Goal: Task Accomplishment & Management: Use online tool/utility

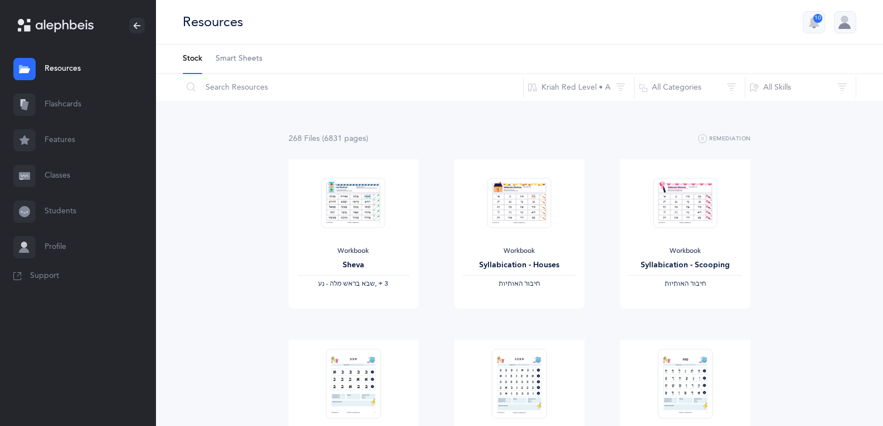
click at [66, 105] on link "Flashcards" at bounding box center [78, 105] width 156 height 36
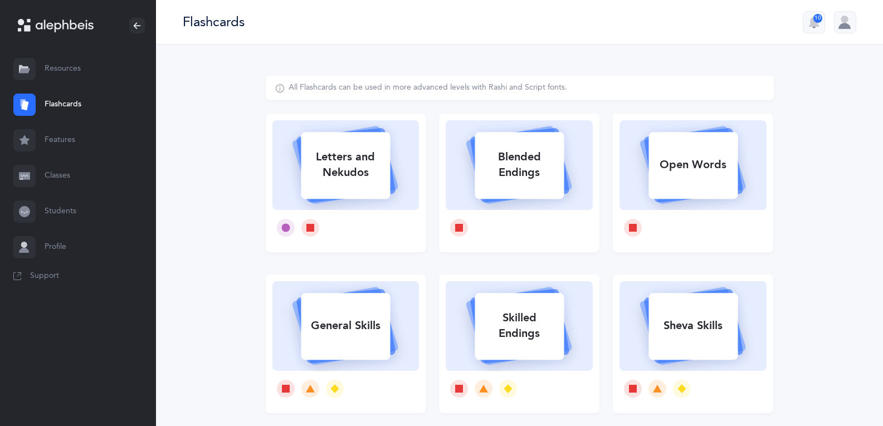
click at [353, 166] on div "Letters and Nekudos" at bounding box center [345, 165] width 89 height 45
select select
select select "single"
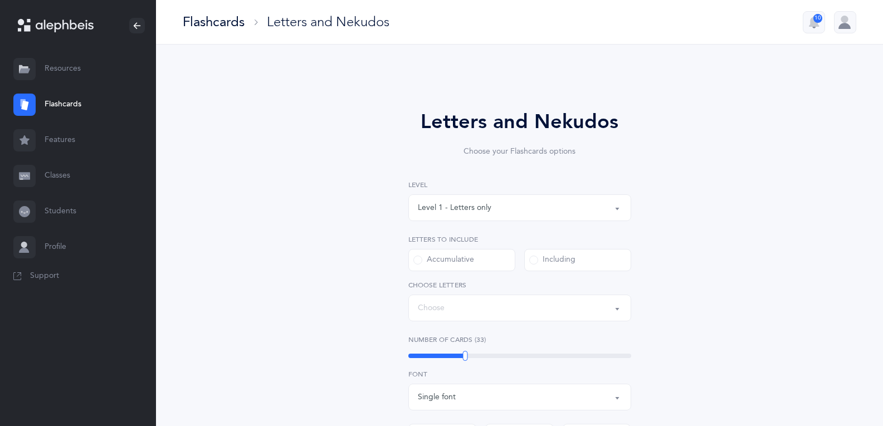
select select "27"
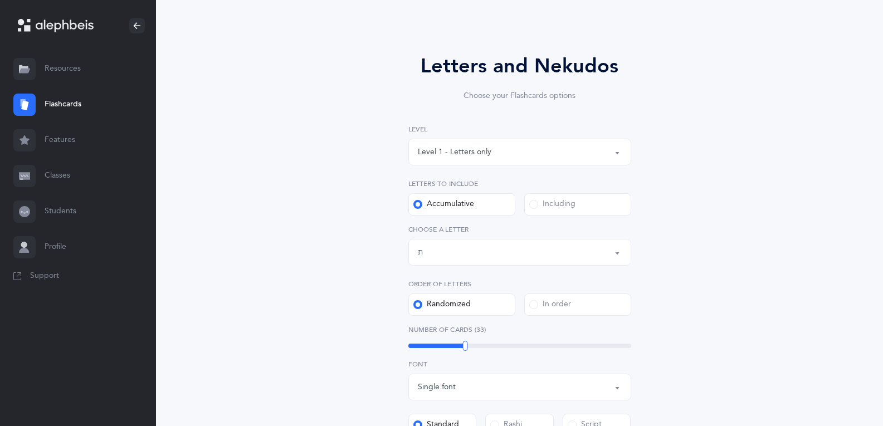
scroll to position [111, 0]
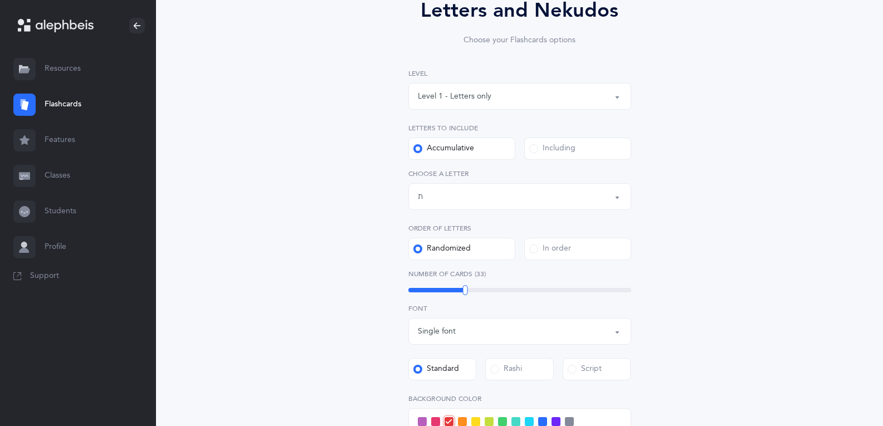
click at [469, 191] on div "Letters up until: ת" at bounding box center [520, 196] width 204 height 19
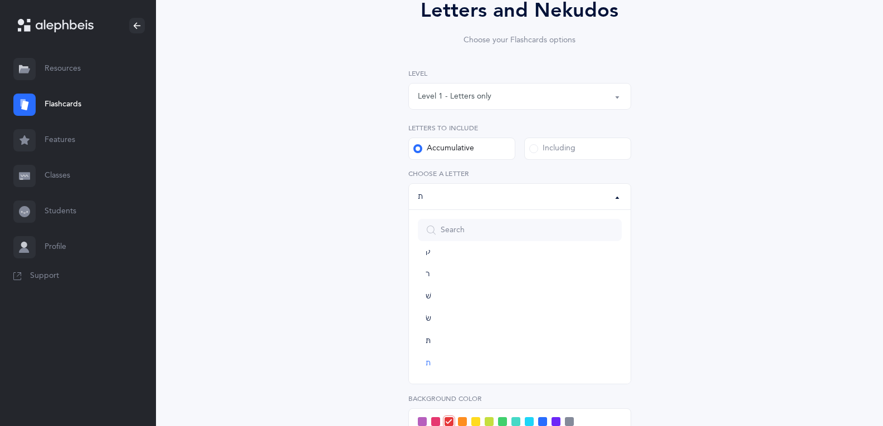
click at [477, 92] on div "Level 1 - Letters only" at bounding box center [455, 97] width 74 height 12
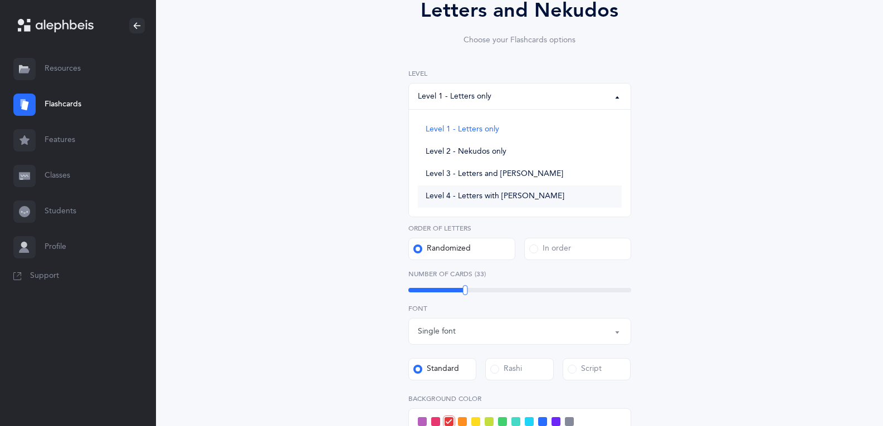
click at [485, 196] on span "Level 4 - Letters with [PERSON_NAME]" at bounding box center [495, 197] width 139 height 10
select select "4"
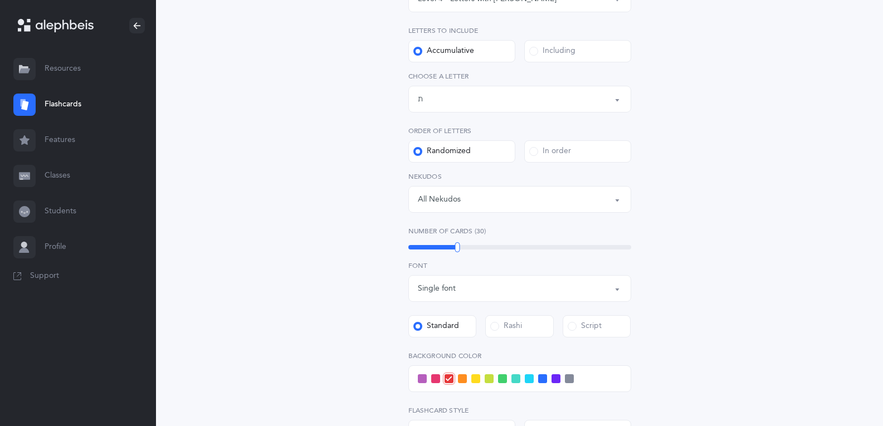
scroll to position [223, 0]
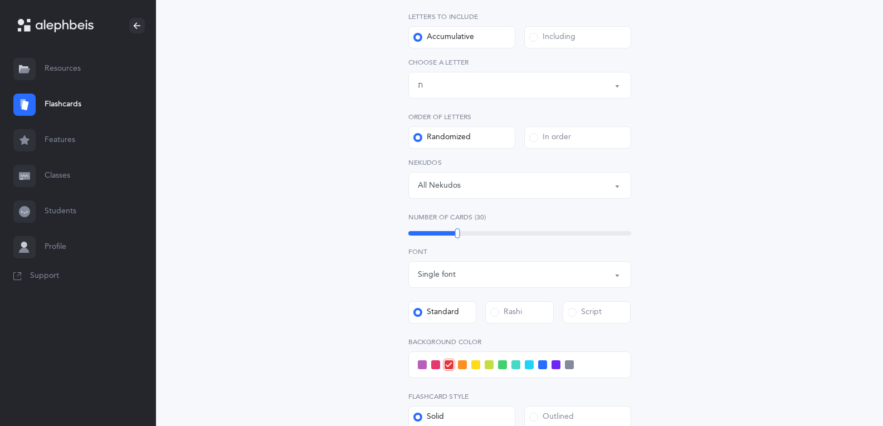
click at [465, 177] on div "All Nekudos" at bounding box center [520, 185] width 204 height 19
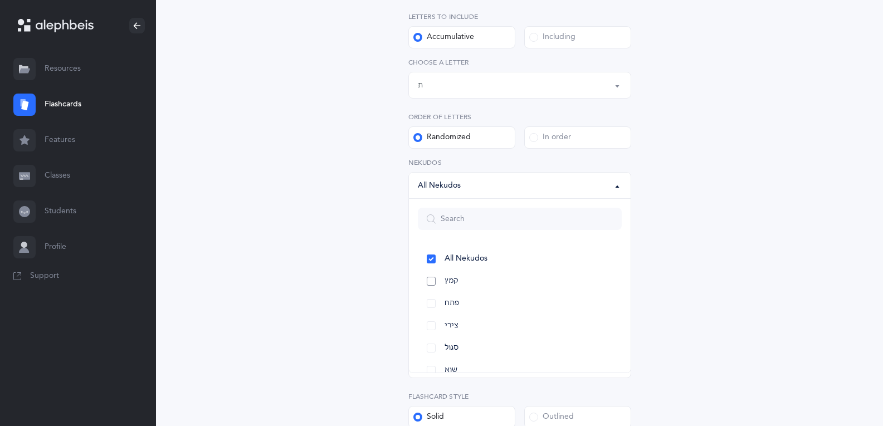
click at [458, 280] on span "קמץ" at bounding box center [452, 281] width 14 height 10
select select "28"
click at [276, 256] on div "Letters and Nekudos Choose your Flashcards options Level 1 - Letters only Level…" at bounding box center [520, 212] width 508 height 719
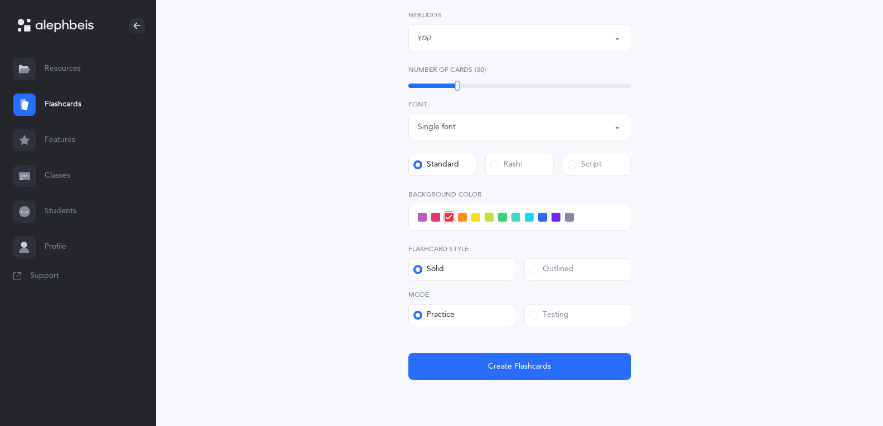
scroll to position [390, 0]
